Goal: Find specific page/section: Find specific page/section

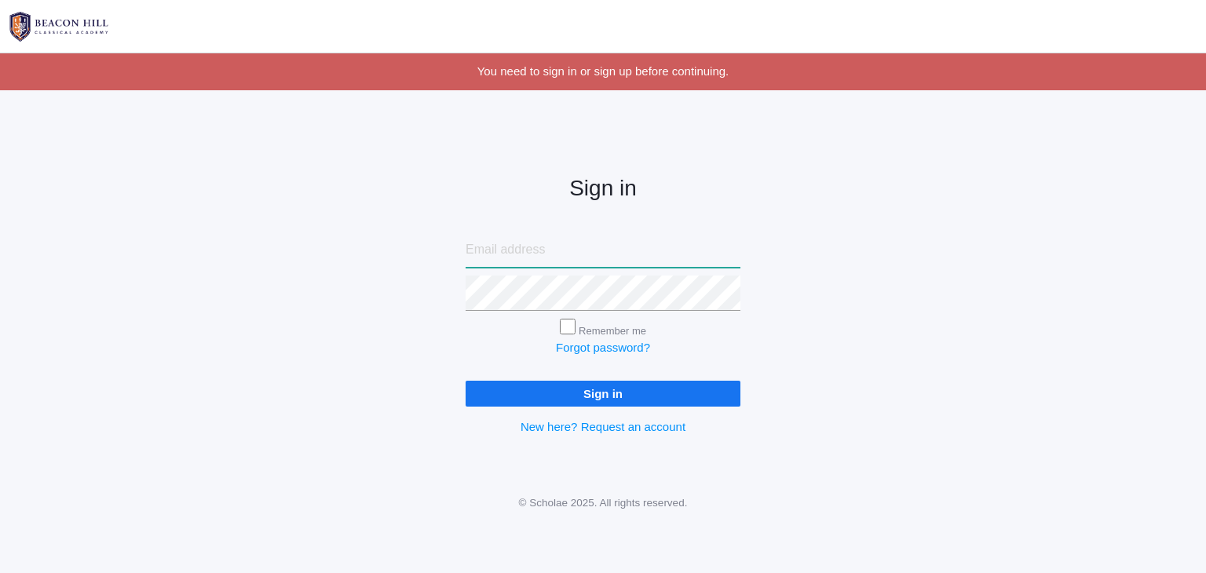
type input "[EMAIL_ADDRESS][DOMAIN_NAME]"
click at [560, 319] on input "Remember me" at bounding box center [568, 327] width 16 height 16
checkbox input "true"
click at [466, 381] on input "Sign in" at bounding box center [603, 394] width 275 height 26
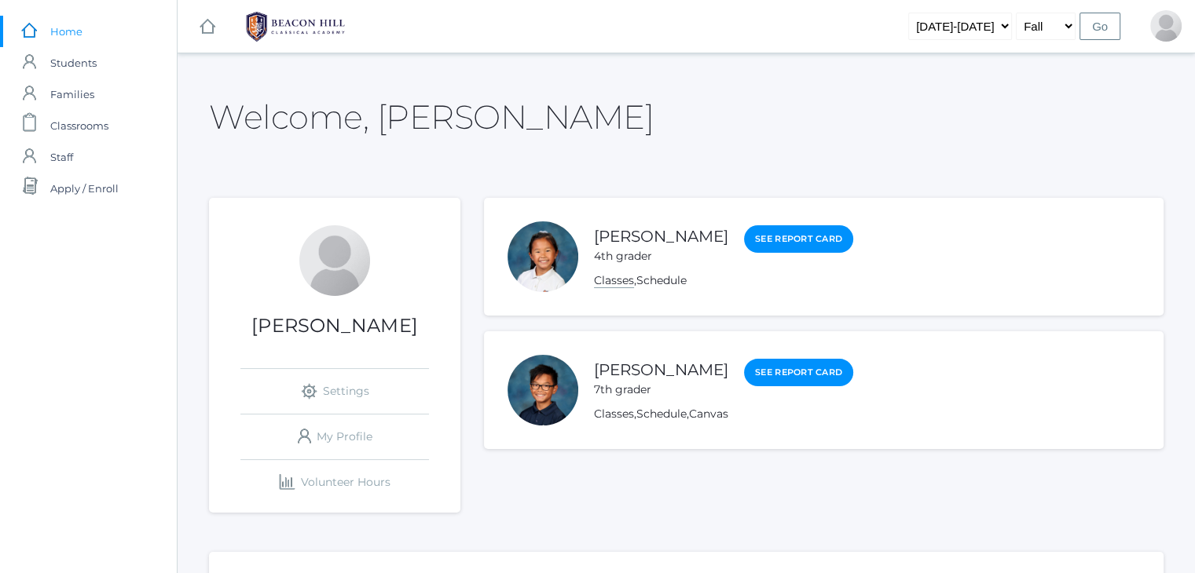
click at [624, 279] on link "Classes" at bounding box center [614, 280] width 40 height 15
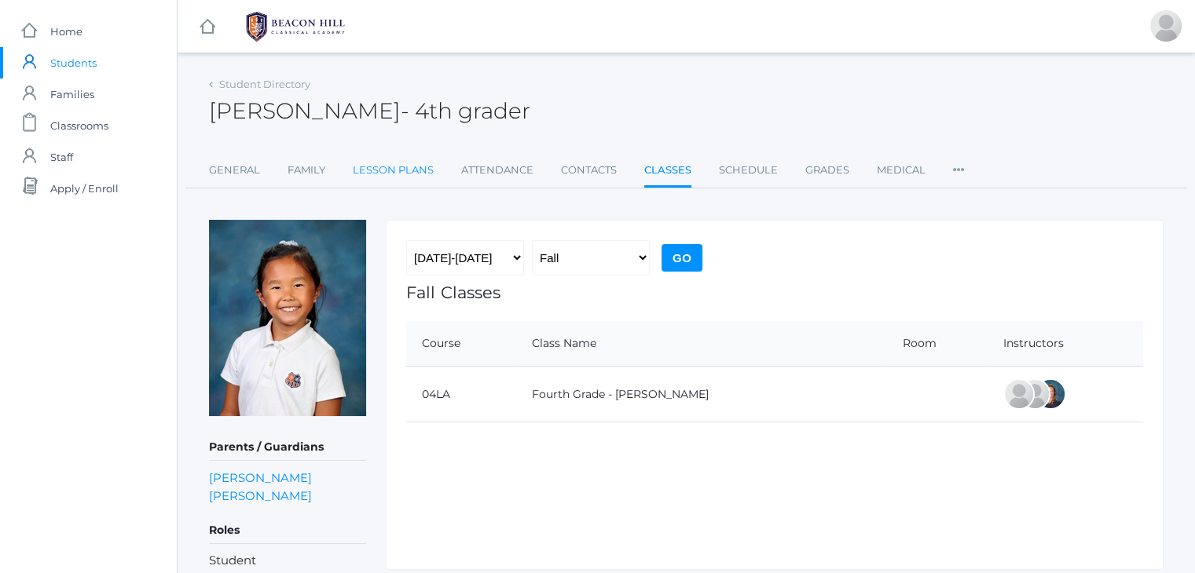
click at [377, 171] on link "Lesson Plans" at bounding box center [393, 170] width 81 height 31
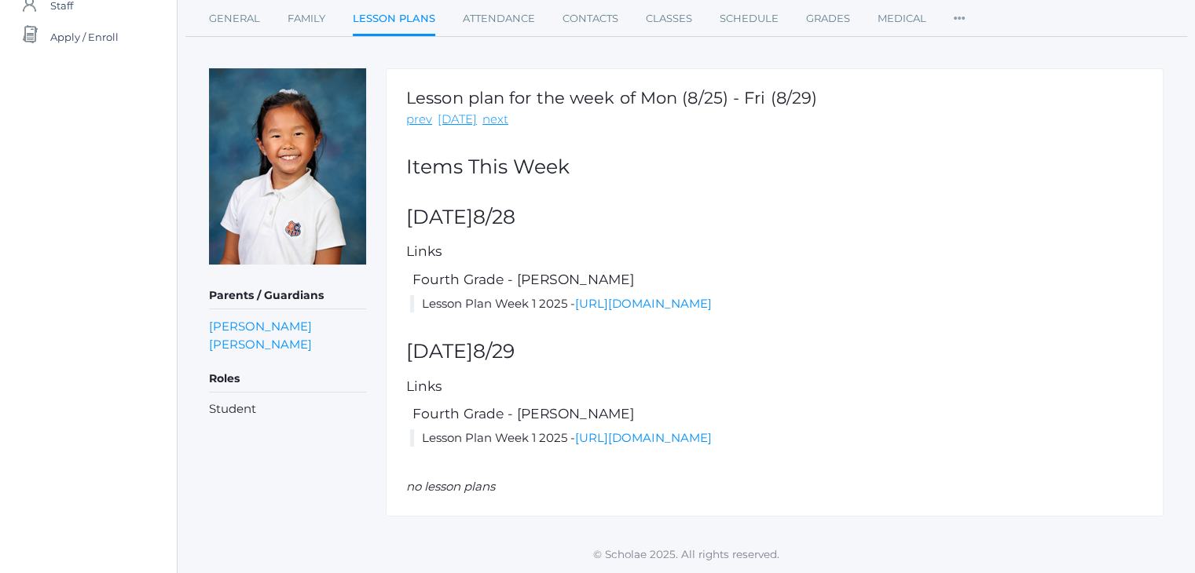
scroll to position [179, 0]
click at [635, 296] on link "https://docs.google.com/document/d/1yK3q5xhEViGtKtxGw7MfU8o9IhtxTvhVujC1Aah2hXg…" at bounding box center [643, 303] width 137 height 15
